Goal: Information Seeking & Learning: Learn about a topic

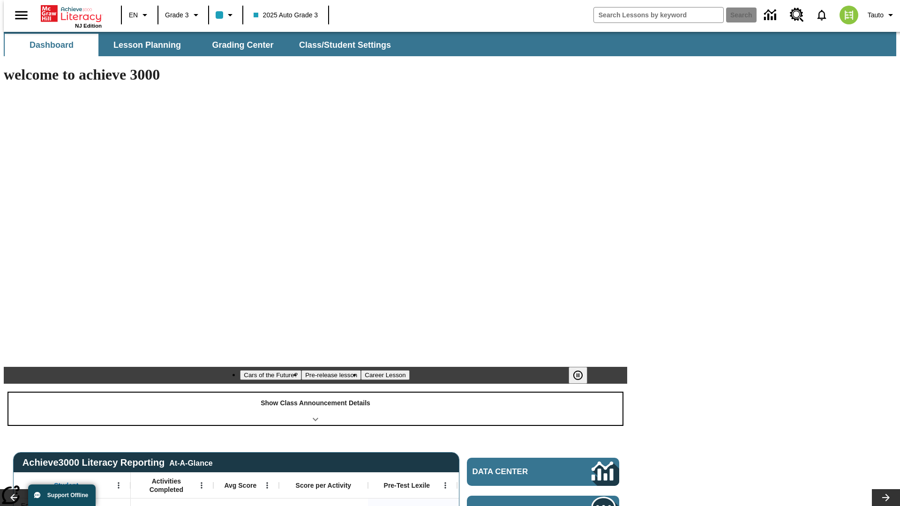
click at [316, 393] on div "Show Class Announcement Details" at bounding box center [315, 409] width 614 height 32
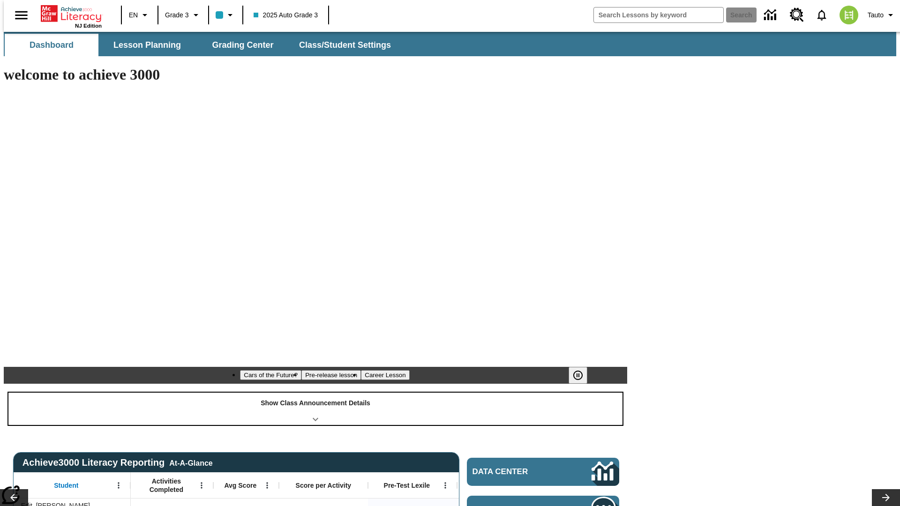
click at [316, 393] on div "Show Class Announcement Details" at bounding box center [315, 409] width 614 height 32
